Goal: Task Accomplishment & Management: Manage account settings

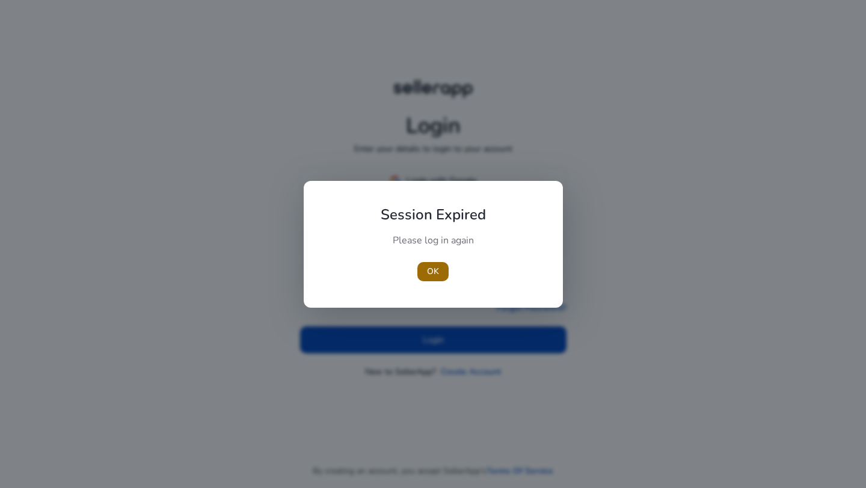
click at [437, 266] on span "OK" at bounding box center [433, 271] width 12 height 13
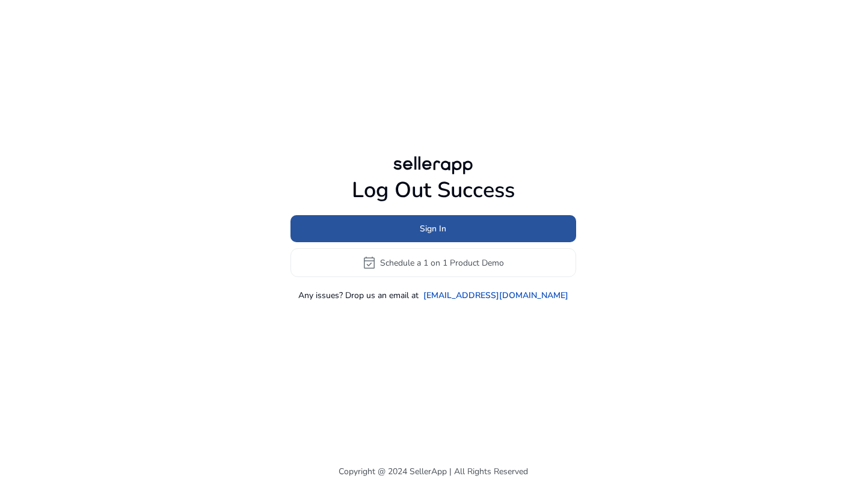
click at [439, 228] on span "Sign In" at bounding box center [433, 228] width 26 height 13
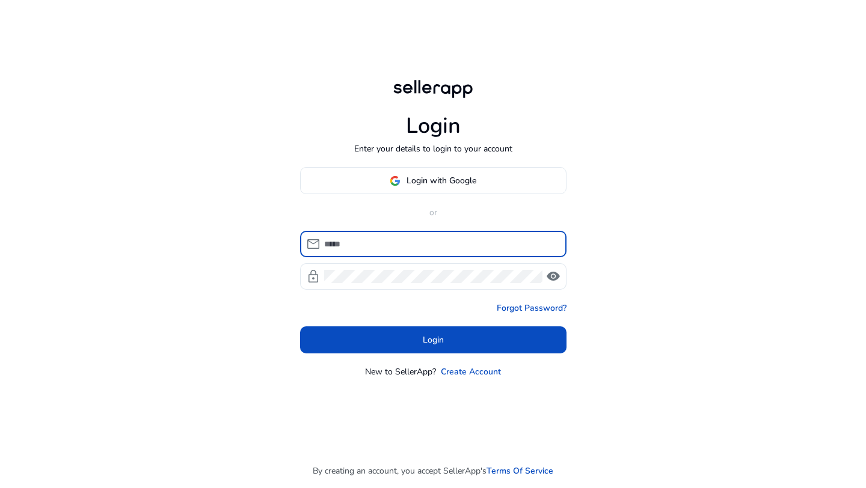
click at [396, 246] on input at bounding box center [440, 244] width 233 height 13
type input "**********"
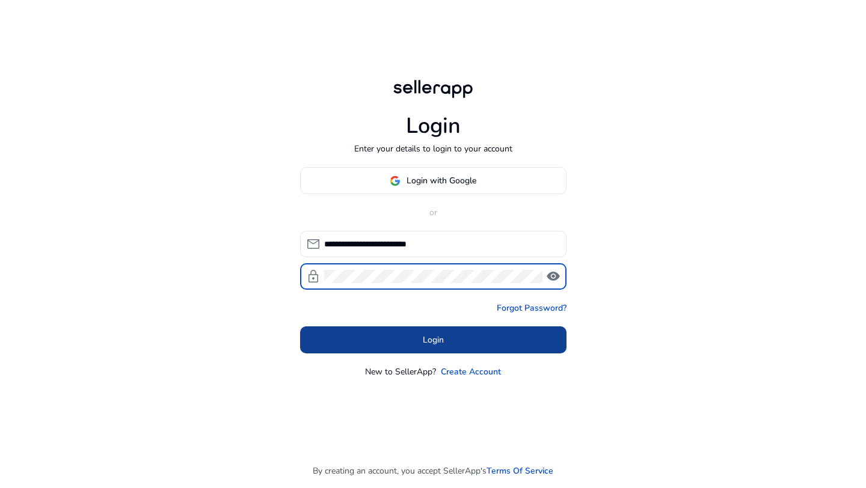
click at [422, 351] on span at bounding box center [433, 340] width 266 height 29
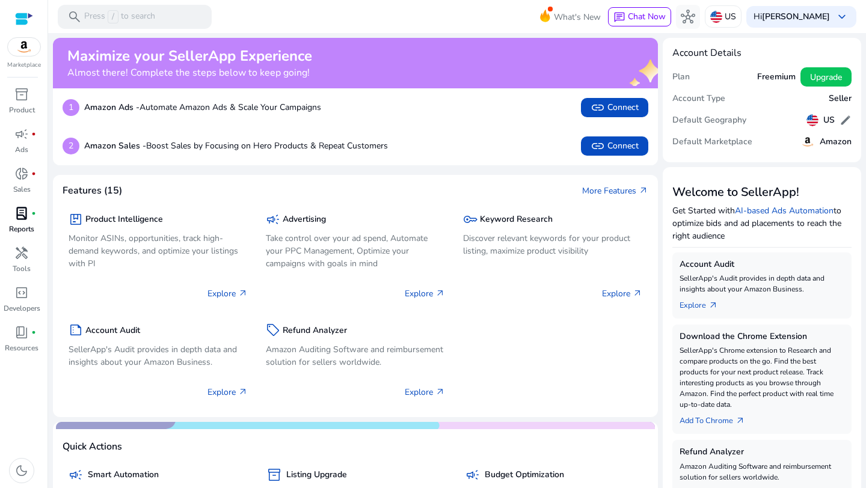
click at [22, 215] on span "lab_profile" at bounding box center [21, 213] width 14 height 14
